Goal: Task Accomplishment & Management: Use online tool/utility

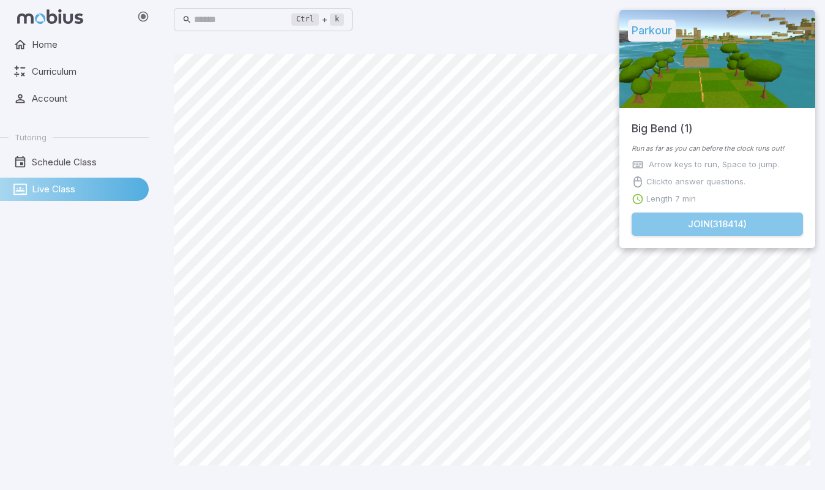
click at [688, 225] on button "Join ( 318414 )" at bounding box center [717, 223] width 171 height 23
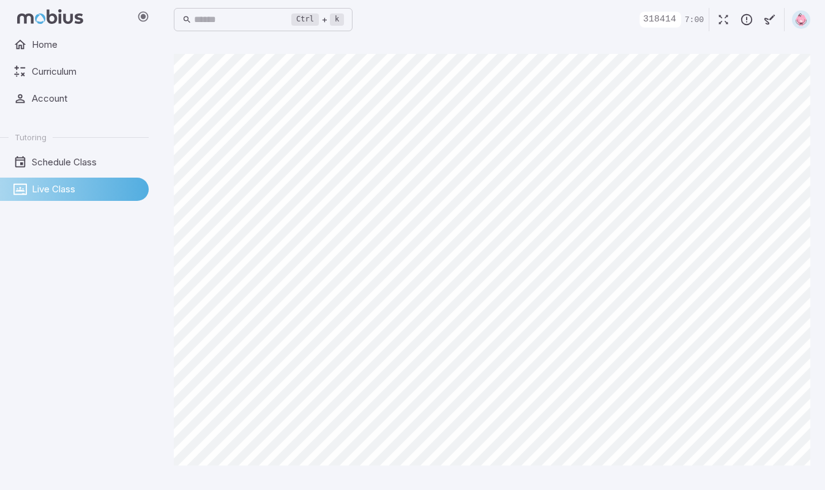
click at [81, 424] on div "Home Curriculum Account Tutoring Schedule Class Live Class" at bounding box center [79, 261] width 159 height 457
click at [544, 21] on div "Ctrl + k ​" at bounding box center [492, 19] width 637 height 27
click at [806, 18] on img at bounding box center [801, 19] width 18 height 18
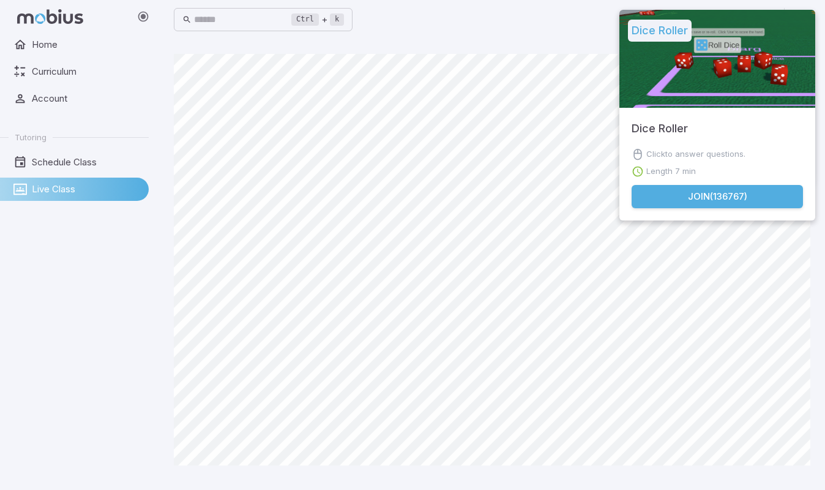
click at [653, 197] on button "Join ( 136767 )" at bounding box center [717, 196] width 171 height 23
click at [733, 198] on button "Join ( 136767 )" at bounding box center [717, 196] width 171 height 23
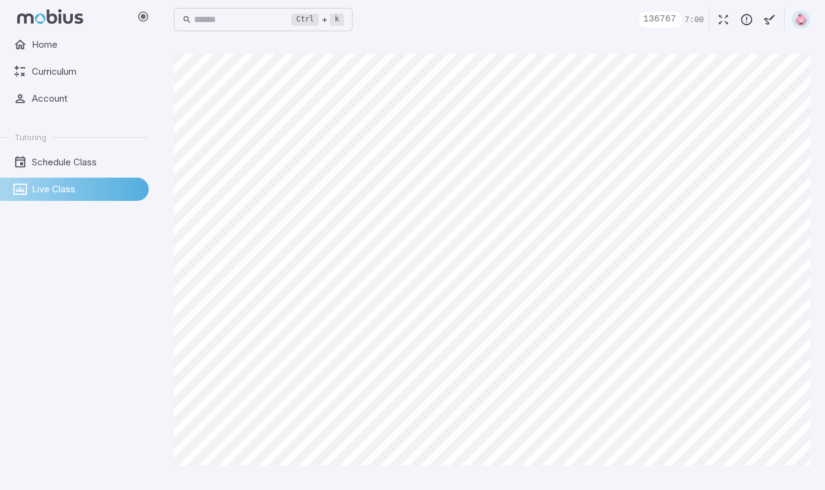
click at [536, 26] on div "Ctrl + k ​ 136767 7:00" at bounding box center [492, 19] width 637 height 27
